Goal: Transaction & Acquisition: Purchase product/service

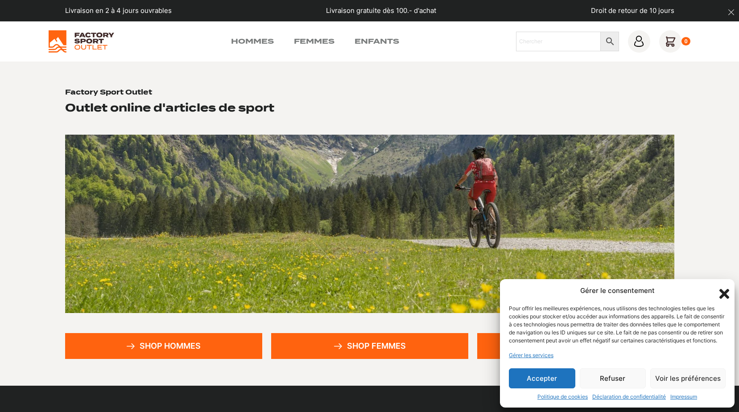
click at [536, 377] on button "Accepter" at bounding box center [542, 378] width 66 height 20
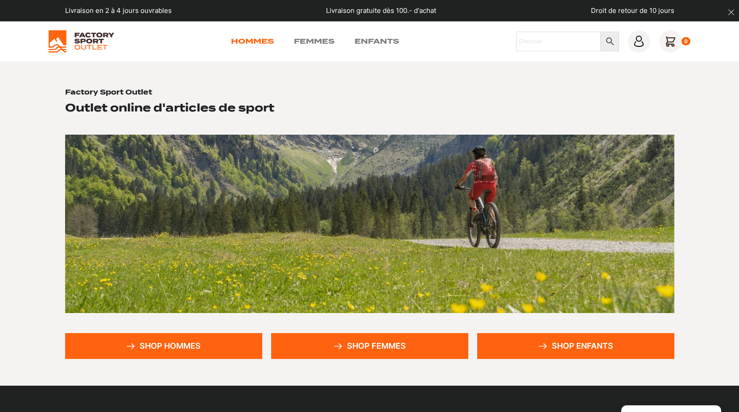
click at [247, 40] on link "Hommes" at bounding box center [252, 41] width 43 height 11
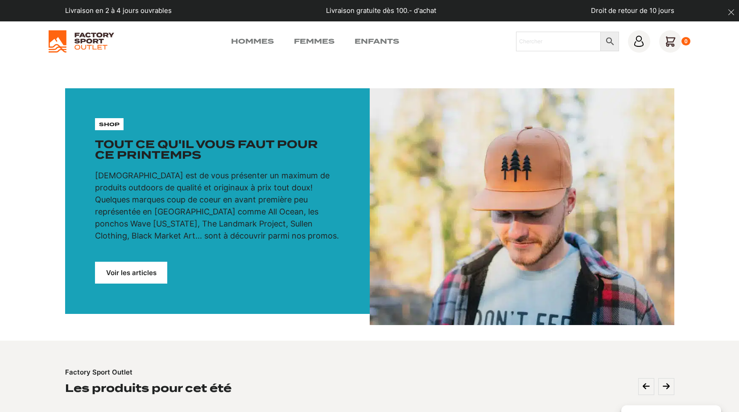
click at [114, 278] on link "Voir les articles" at bounding box center [131, 273] width 72 height 22
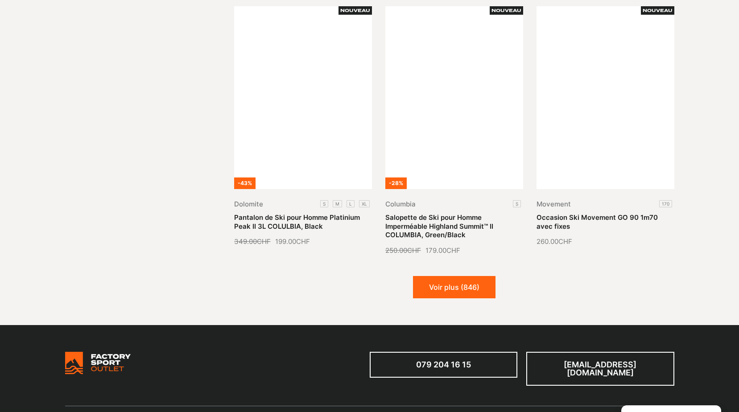
scroll to position [1025, 0]
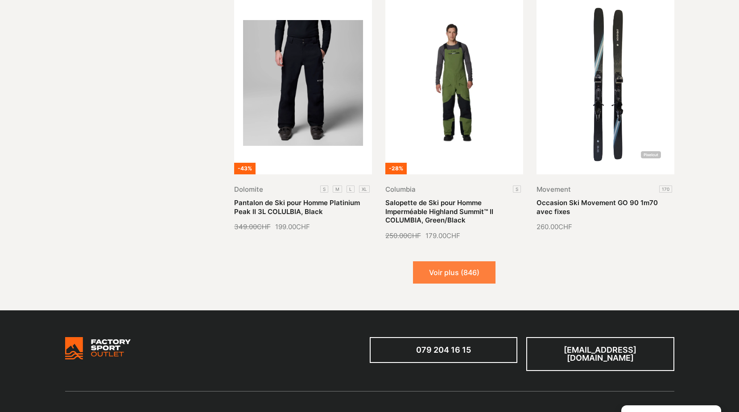
click at [440, 267] on button "Voir plus (846)" at bounding box center [454, 272] width 82 height 22
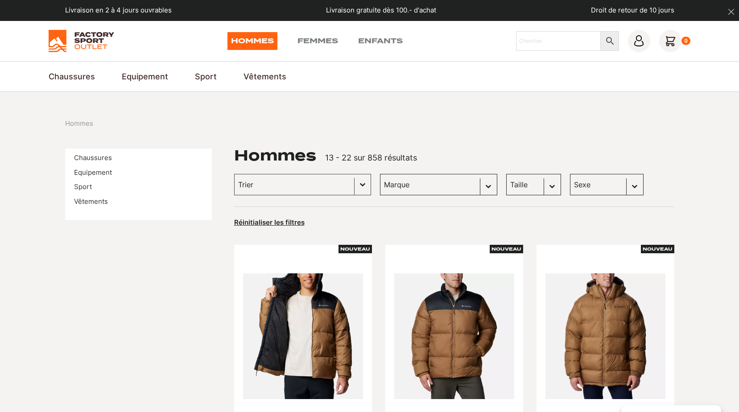
scroll to position [0, 0]
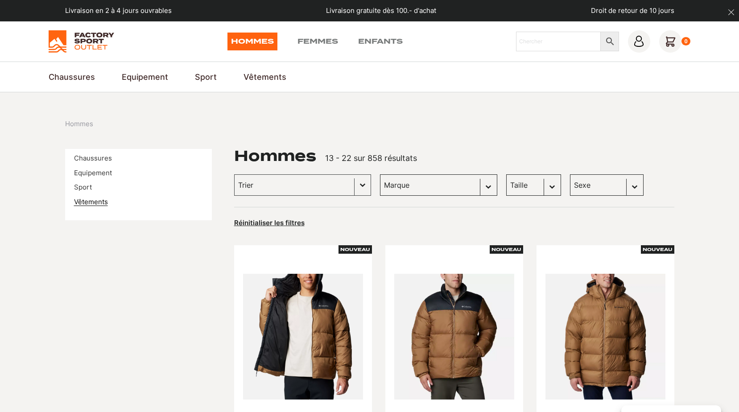
click at [90, 197] on link "Vêtements" at bounding box center [91, 201] width 34 height 8
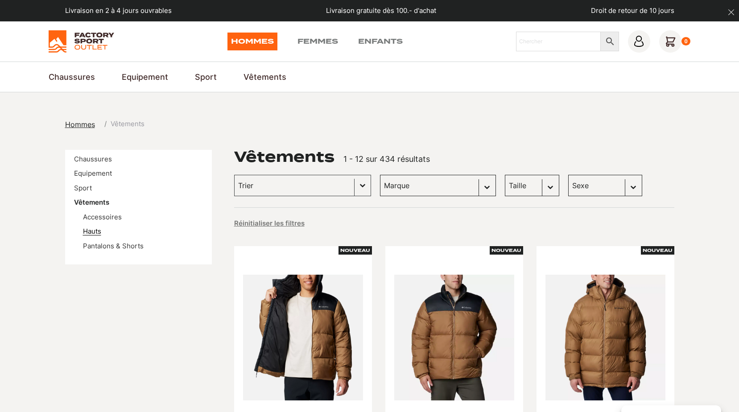
click at [89, 233] on link "Hauts" at bounding box center [92, 231] width 18 height 8
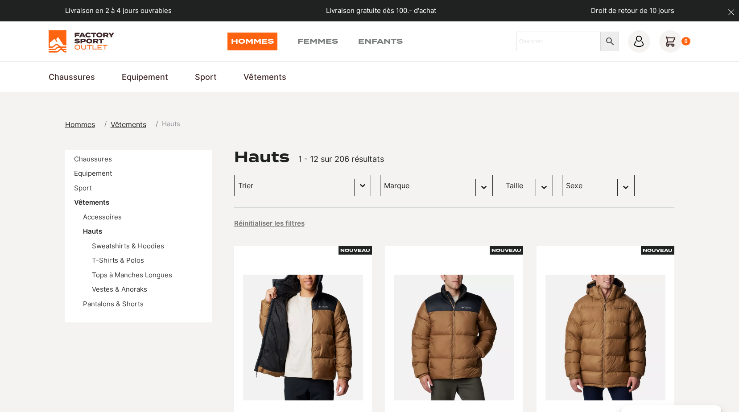
click at [613, 189] on select "Sexe Hommes (198) Femmes (28)" at bounding box center [598, 185] width 73 height 21
select select "hommes"
click at [562, 175] on select "Sexe Hommes (198) Femmes (28)" at bounding box center [598, 185] width 73 height 21
select select "hommes"
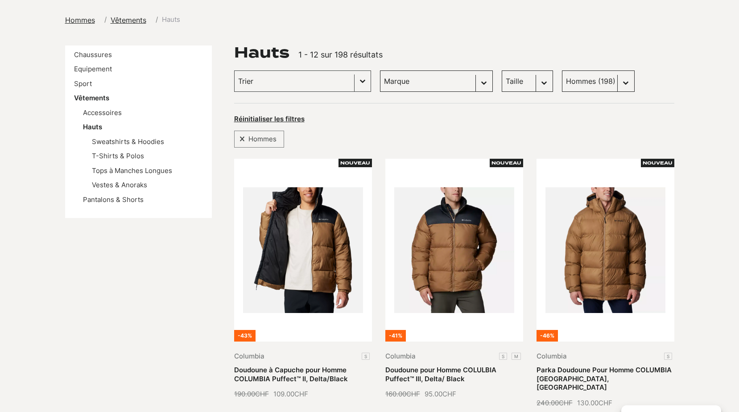
scroll to position [134, 0]
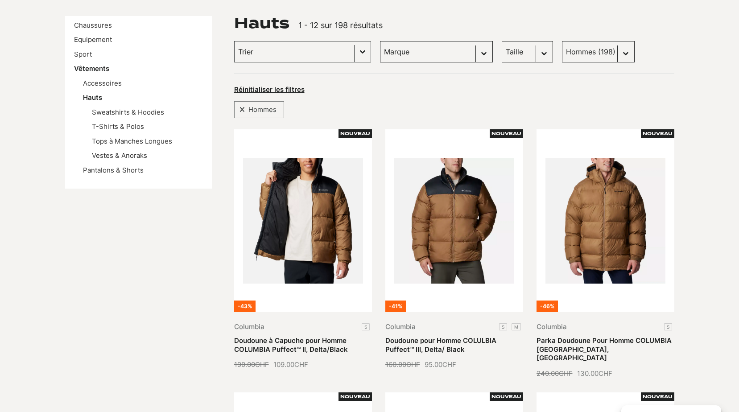
click at [533, 57] on select "Taille L (28) M (22) XL (17) S (7) XXL (7) XXXL (1)" at bounding box center [526, 51] width 51 height 21
select select "m"
click at [501, 41] on select "Taille L (28) M (22) XL (17) S (7) XXL (7) XXXL (1)" at bounding box center [526, 51] width 51 height 21
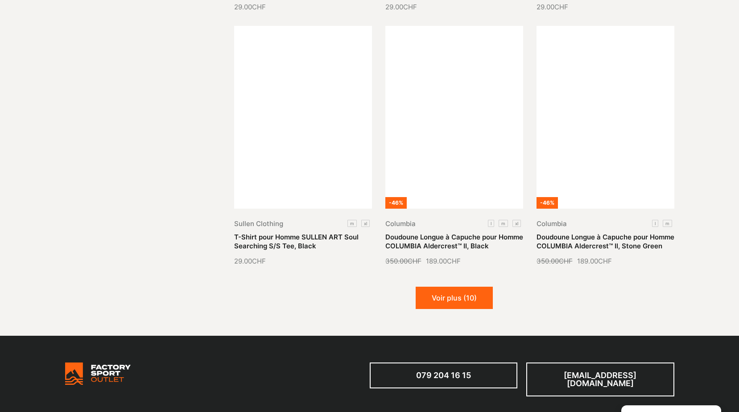
scroll to position [1025, 0]
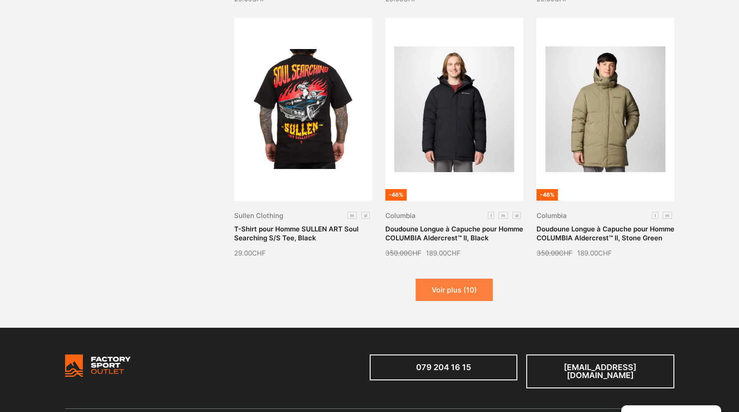
click at [467, 298] on button "Voir plus (10)" at bounding box center [453, 290] width 77 height 22
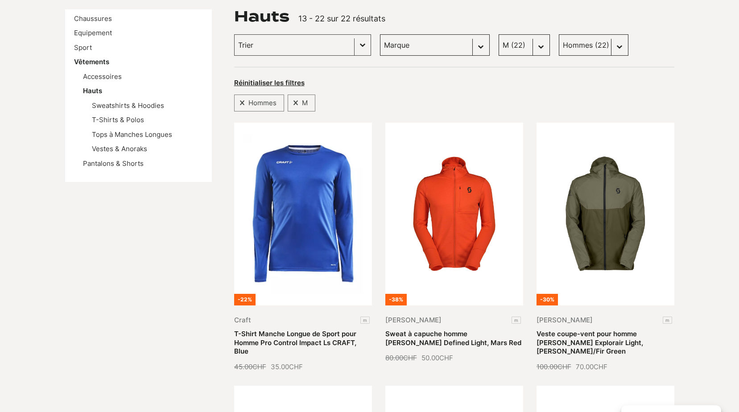
scroll to position [124, 0]
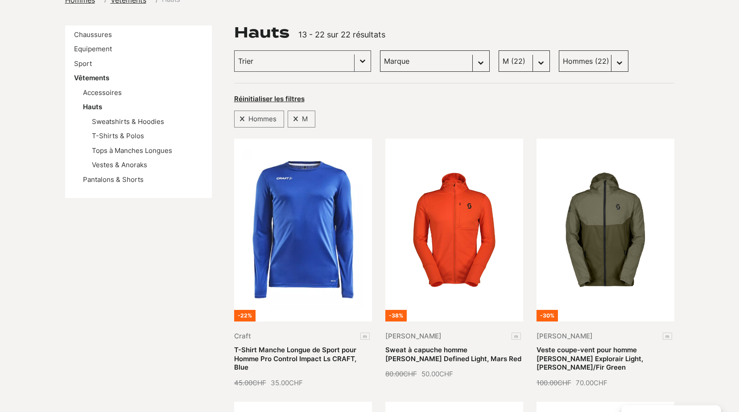
click at [522, 63] on select "Taille L (28) M (22) XL (17) S (7) XXL (7) XXXL (1)" at bounding box center [523, 60] width 51 height 21
select select
click at [498, 50] on select "Taille L (28) M (22) XL (17) S (7) XXL (7) XXXL (1)" at bounding box center [523, 60] width 51 height 21
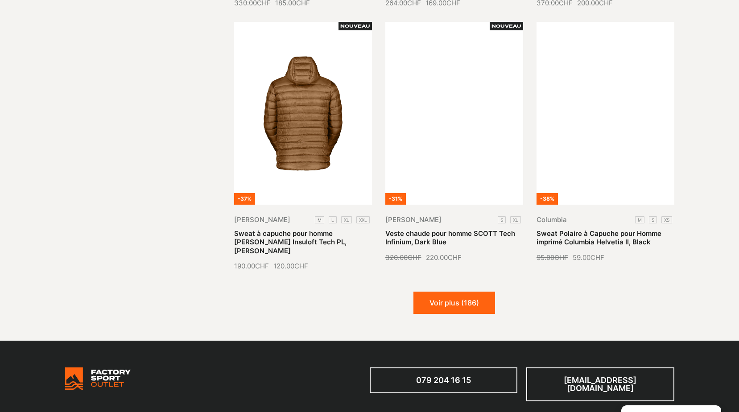
scroll to position [1016, 0]
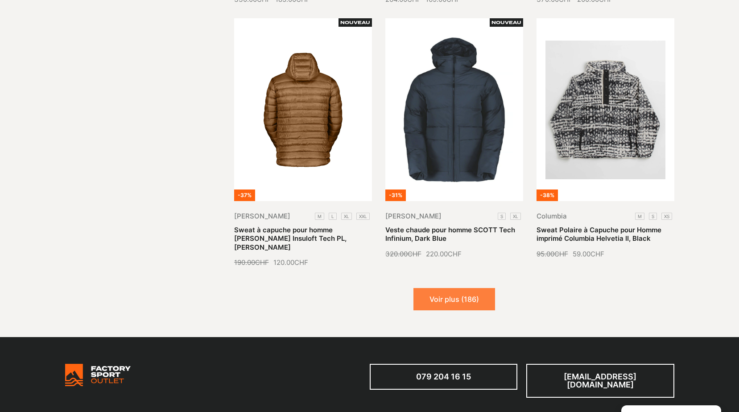
click at [461, 288] on button "Voir plus (186)" at bounding box center [454, 299] width 82 height 22
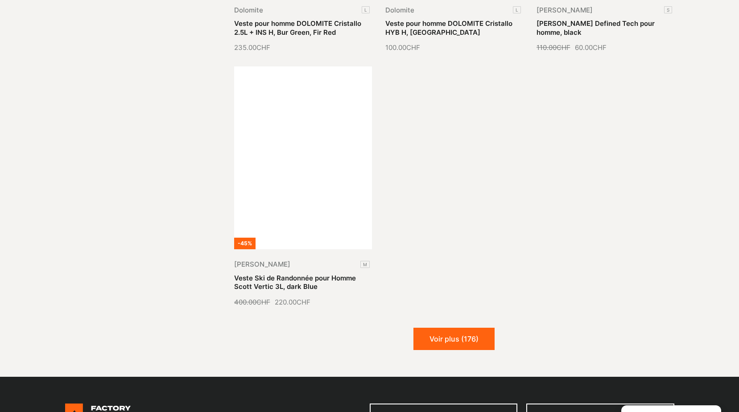
scroll to position [1997, 0]
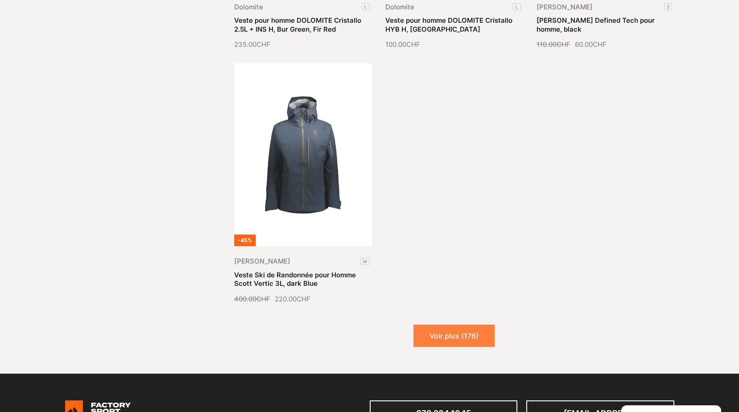
click at [475, 325] on button "Voir plus (176)" at bounding box center [453, 336] width 81 height 22
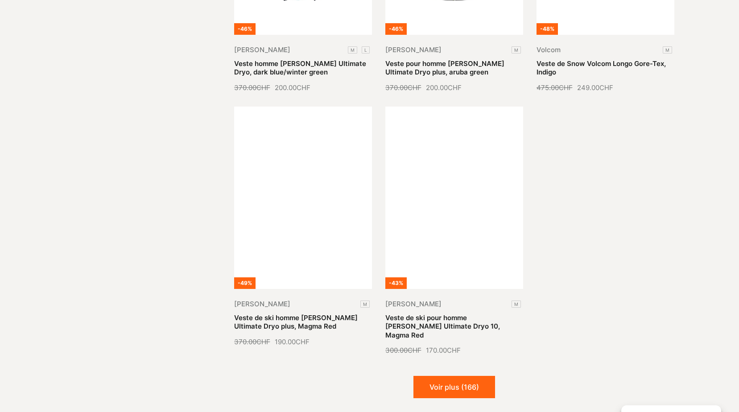
scroll to position [2754, 0]
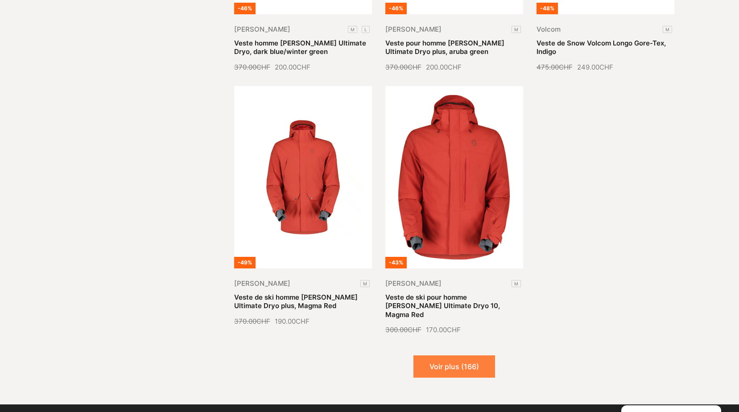
click at [468, 355] on button "Voir plus (166)" at bounding box center [454, 366] width 82 height 22
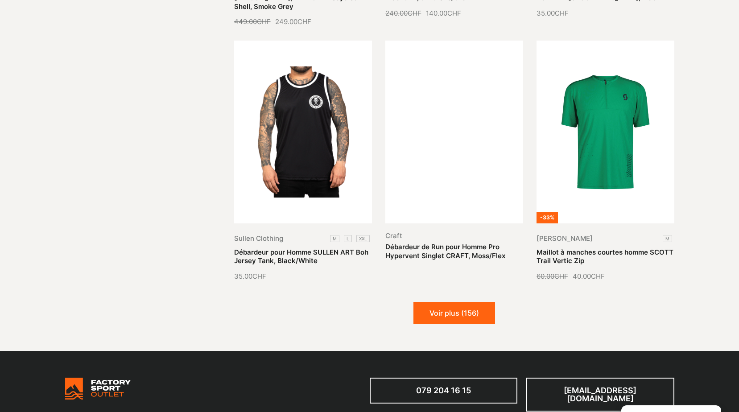
scroll to position [3601, 0]
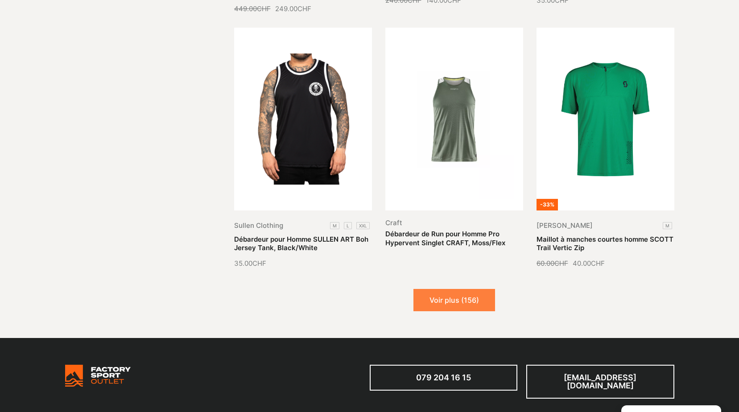
click at [461, 289] on button "Voir plus (156)" at bounding box center [454, 300] width 82 height 22
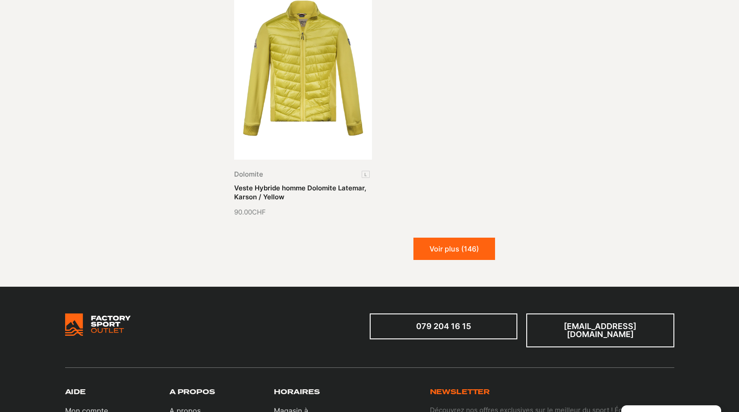
scroll to position [4671, 0]
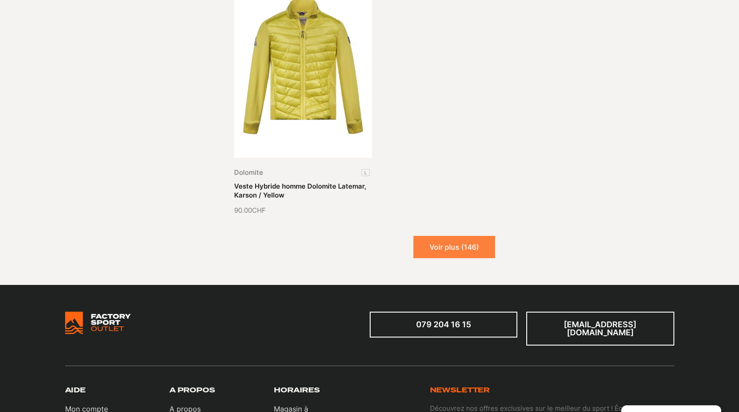
click at [464, 236] on button "Voir plus (146)" at bounding box center [454, 247] width 82 height 22
